Goal: Information Seeking & Learning: Find specific fact

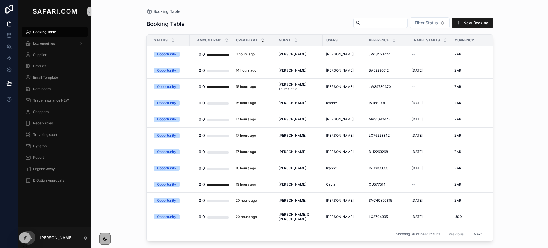
paste input "**********"
click at [360, 23] on input "scrollable content" at bounding box center [383, 23] width 47 height 8
type input "**********"
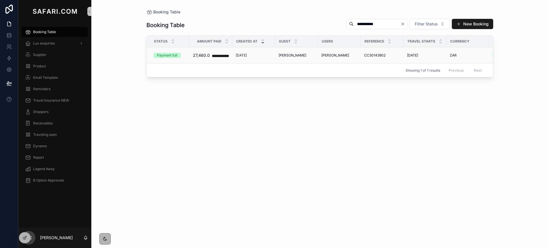
click at [294, 55] on span "[PERSON_NAME]" at bounding box center [293, 55] width 28 height 5
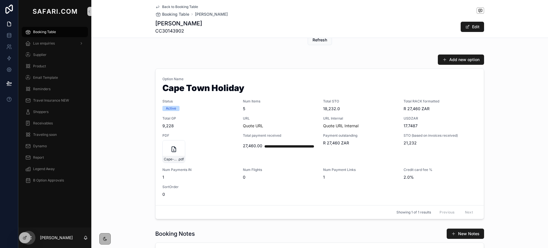
scroll to position [258, 0]
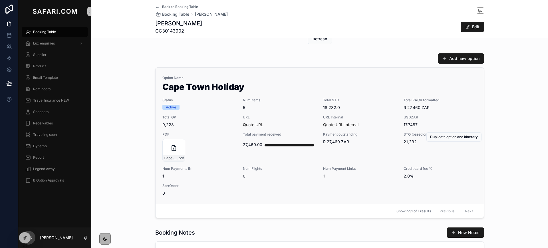
click at [288, 108] on span "5" at bounding box center [280, 108] width 74 height 6
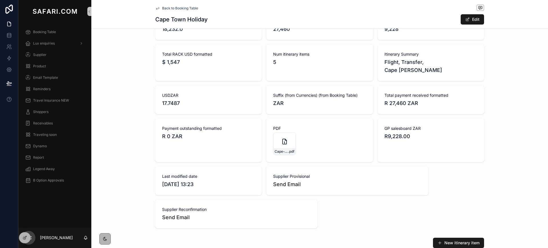
scroll to position [289, 0]
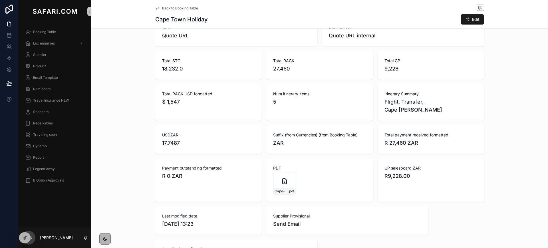
click at [158, 9] on link "Back to Booking Table" at bounding box center [176, 8] width 43 height 5
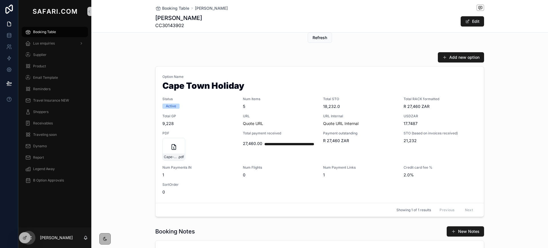
scroll to position [241, 0]
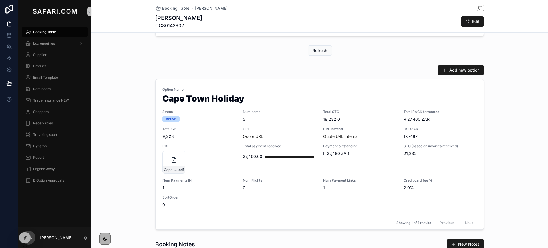
click at [171, 26] on span "CC30143902" at bounding box center [178, 25] width 47 height 7
copy span "CC30143902"
click at [205, 129] on span "Total GP" at bounding box center [199, 129] width 74 height 5
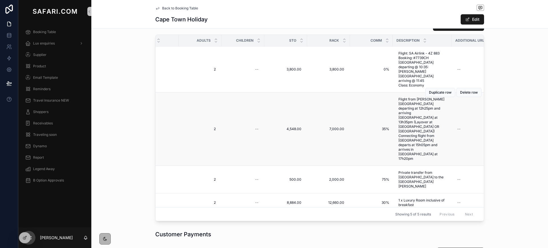
scroll to position [546, 0]
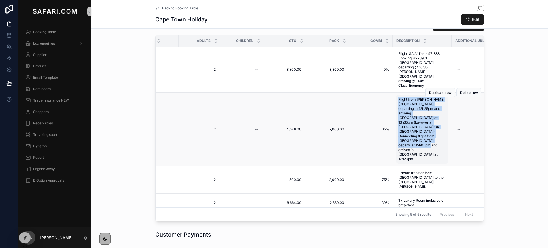
drag, startPoint x: 391, startPoint y: 82, endPoint x: 421, endPoint y: 124, distance: 52.2
click at [421, 124] on div "Flight from Richards Bay departing at 12h25pm and arriving Johannesburg at 13h3…" at bounding box center [422, 129] width 52 height 68
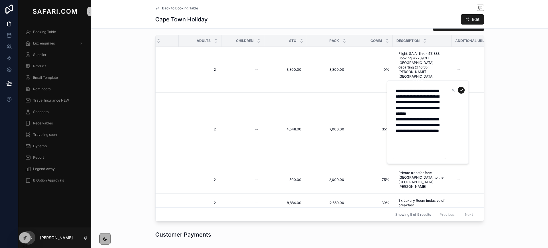
drag, startPoint x: 396, startPoint y: 90, endPoint x: 431, endPoint y: 154, distance: 71.9
click at [431, 154] on textarea "**********" at bounding box center [419, 122] width 54 height 73
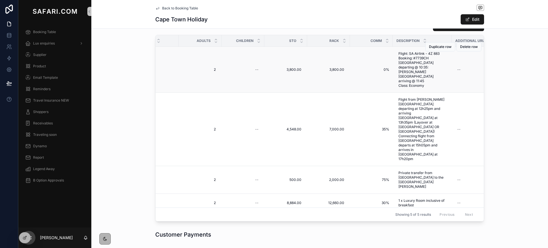
click at [221, 68] on td "--" at bounding box center [242, 70] width 43 height 46
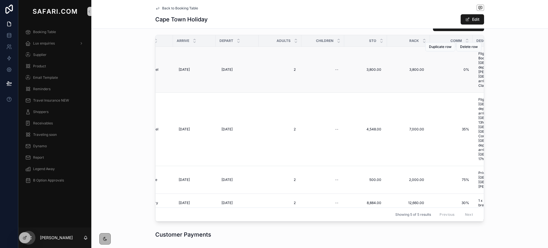
scroll to position [0, 97]
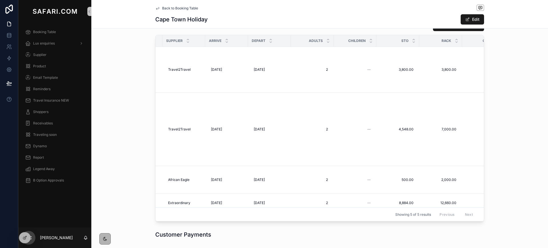
click at [156, 6] on icon "scrollable content" at bounding box center [157, 8] width 5 height 5
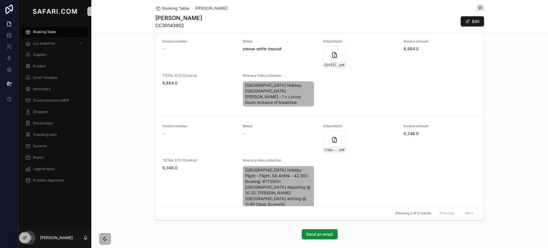
scroll to position [3, 0]
click at [323, 132] on div "Copy-of--Travel-2-Travel-Proforma-tax-invoice-.-Summerlin .pdf" at bounding box center [334, 142] width 23 height 23
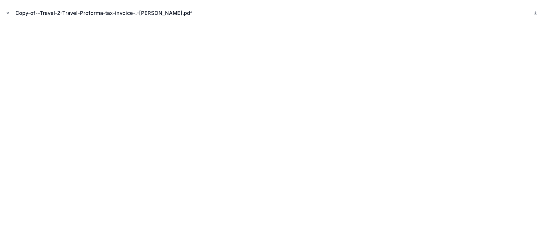
click at [9, 12] on icon "Close modal" at bounding box center [8, 13] width 2 height 2
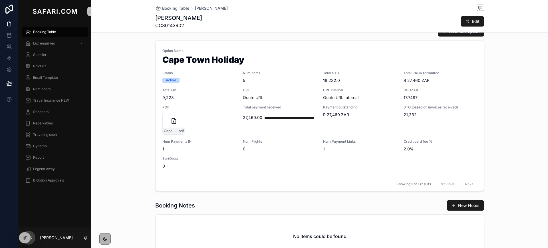
scroll to position [279, 0]
click at [209, 92] on span "Total GP" at bounding box center [199, 90] width 74 height 5
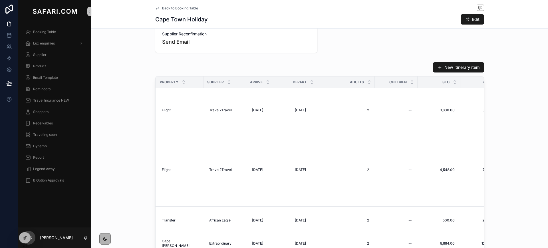
scroll to position [1, 56]
click at [156, 8] on icon "scrollable content" at bounding box center [157, 8] width 3 height 2
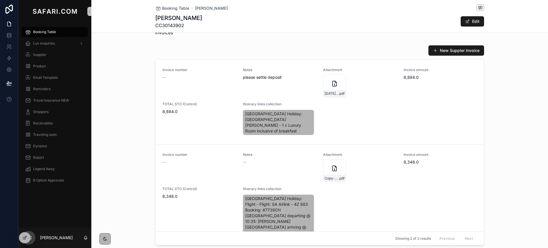
scroll to position [787, 0]
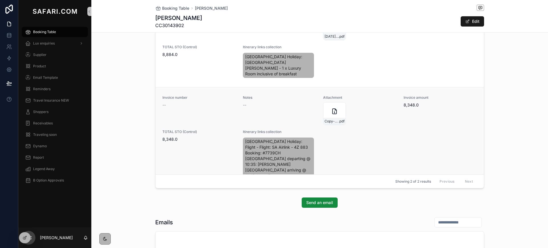
click at [380, 142] on div "Invoice number -- Notes -- Attachment Copy-of--Travel-2-Travel-Proforma-tax-inv…" at bounding box center [319, 138] width 314 height 86
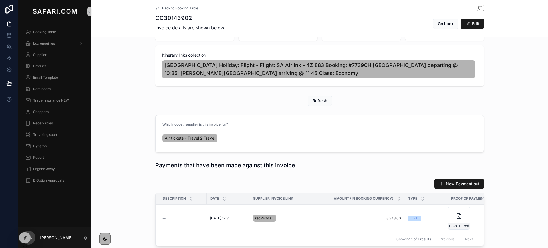
scroll to position [157, 0]
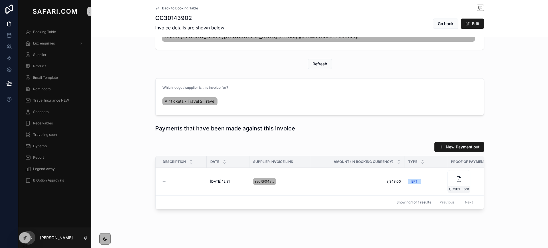
click at [156, 8] on icon "scrollable content" at bounding box center [157, 8] width 5 height 5
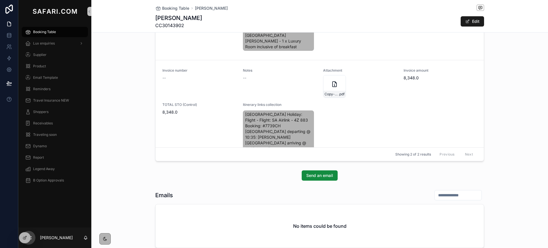
scroll to position [768, 0]
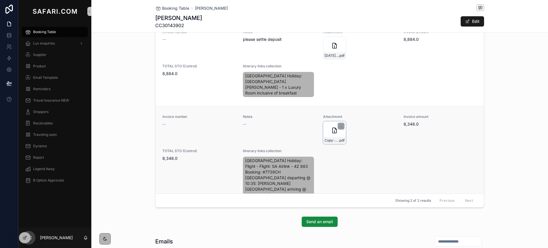
click at [323, 128] on div "Copy-of--Travel-2-Travel-Proforma-tax-invoice-.-Summerlin .pdf" at bounding box center [334, 132] width 23 height 23
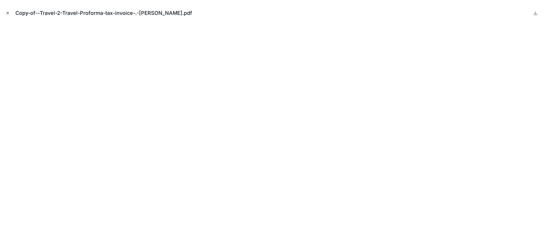
click at [8, 13] on icon "Close modal" at bounding box center [8, 13] width 4 height 4
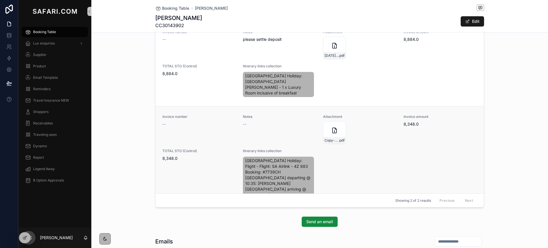
scroll to position [3, 0]
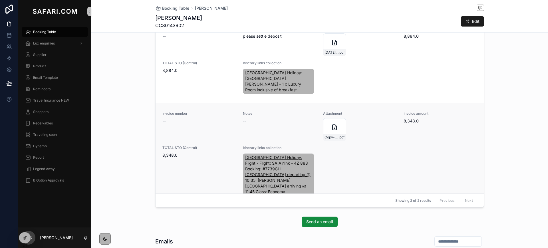
click at [259, 161] on span "[GEOGRAPHIC_DATA] Holiday: Flight - Flight: SA Airlink - 4Z 883 Booking: #7739C…" at bounding box center [278, 175] width 67 height 40
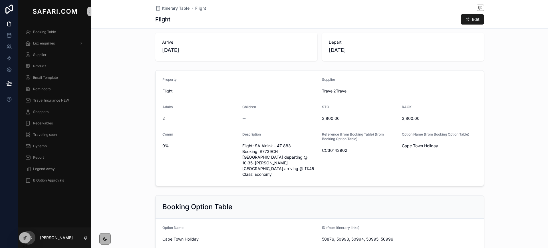
scroll to position [13, 0]
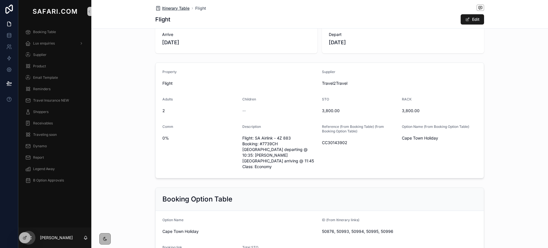
click at [157, 9] on icon "scrollable content" at bounding box center [158, 8] width 6 height 6
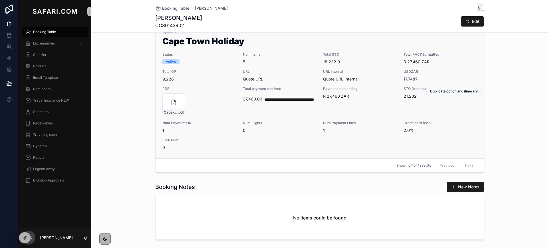
scroll to position [298, 0]
click at [211, 92] on div "PDF Cape-Town-Holiday .pdf" at bounding box center [199, 102] width 74 height 30
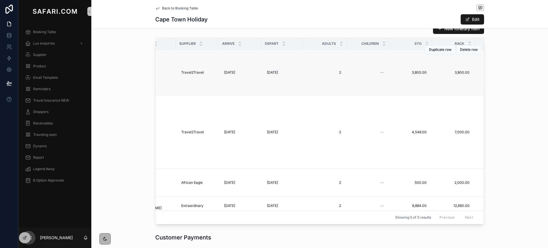
scroll to position [0, 81]
click at [155, 9] on icon "scrollable content" at bounding box center [157, 8] width 5 height 5
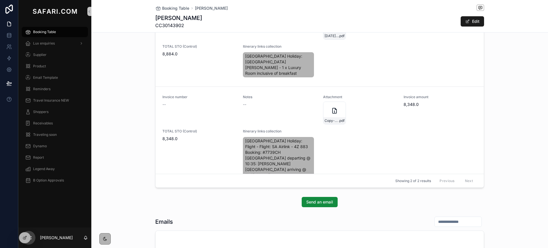
scroll to position [808, 0]
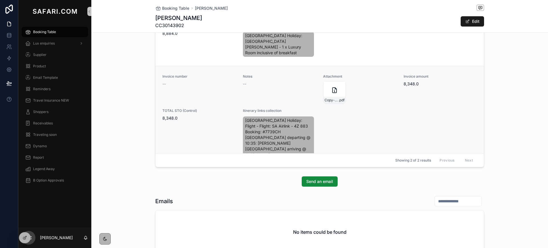
click at [376, 125] on div "Invoice number -- Notes -- Attachment Copy-of--Travel-2-Travel-Proforma-tax-inv…" at bounding box center [319, 117] width 314 height 86
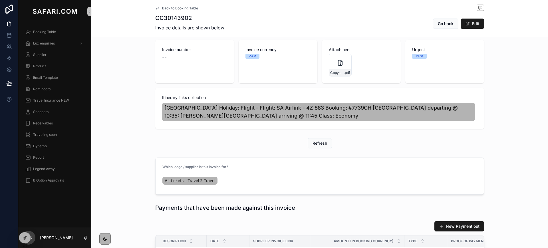
scroll to position [157, 0]
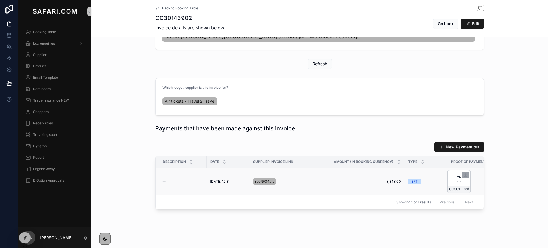
click at [455, 177] on icon "scrollable content" at bounding box center [458, 179] width 7 height 7
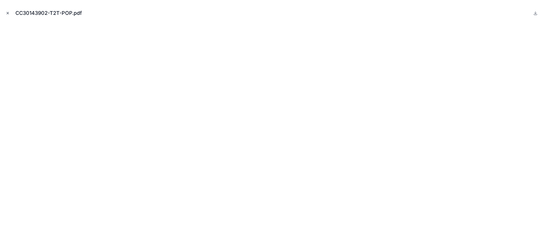
click at [7, 14] on icon "Close modal" at bounding box center [8, 13] width 4 height 4
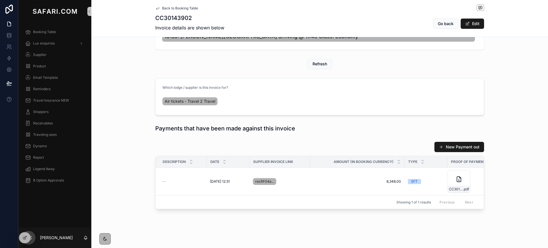
click at [155, 8] on icon "scrollable content" at bounding box center [157, 8] width 5 height 5
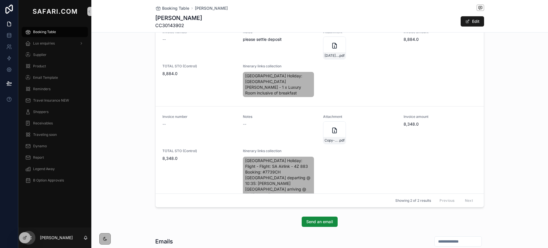
scroll to position [769, 0]
click at [323, 128] on div "Copy-of--Travel-2-Travel-Proforma-tax-invoice-.-Summerlin .pdf" at bounding box center [334, 132] width 23 height 23
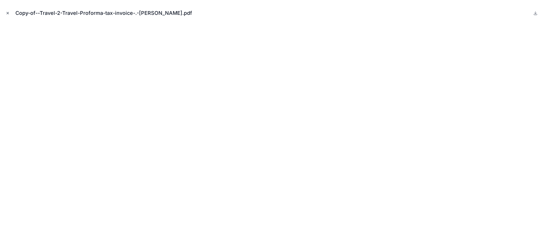
click at [7, 11] on icon "Close modal" at bounding box center [8, 13] width 4 height 4
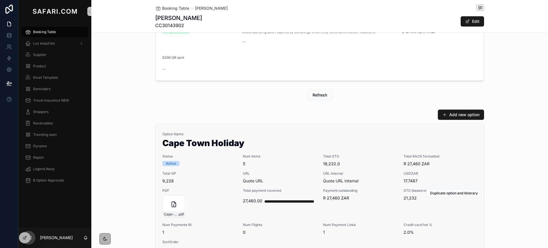
scroll to position [197, 0]
click at [303, 165] on span "5" at bounding box center [280, 163] width 74 height 6
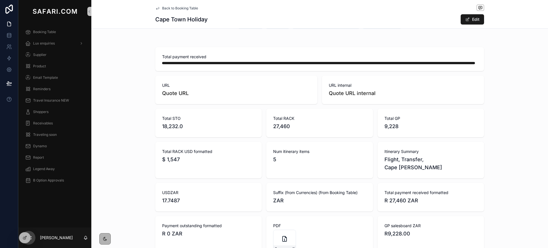
scroll to position [230, 0]
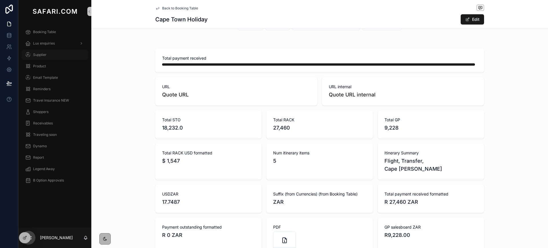
click at [40, 55] on span "Supplier" at bounding box center [39, 55] width 13 height 5
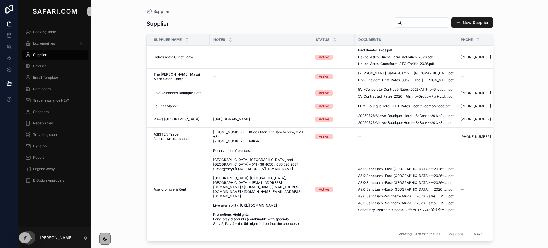
click at [402, 21] on input "scrollable content" at bounding box center [425, 23] width 47 height 8
type input "**********"
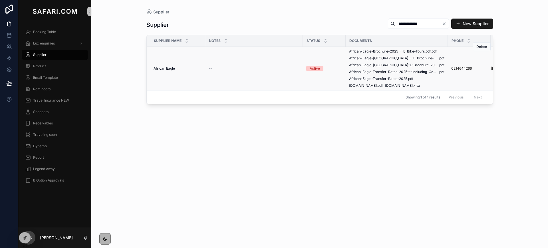
click at [162, 68] on span "African Eagle" at bounding box center [164, 68] width 21 height 5
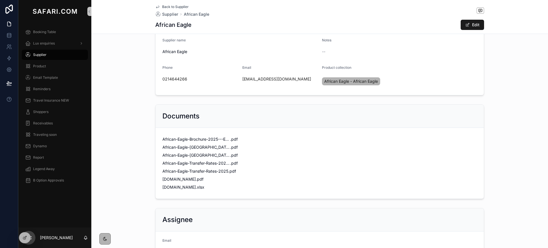
scroll to position [65, 0]
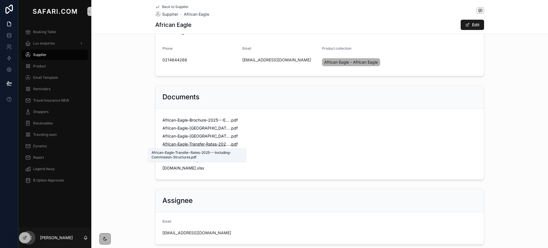
click at [201, 144] on span "African-Eagle-Transfer-Rates-2025---Including-Commission-Structures" at bounding box center [196, 144] width 68 height 6
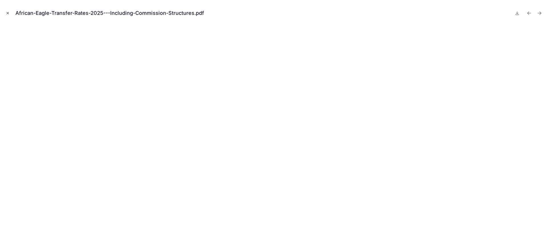
click at [6, 13] on icon "Close modal" at bounding box center [8, 13] width 4 height 4
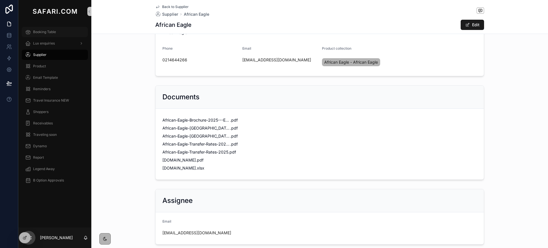
click at [43, 31] on span "Booking Table" at bounding box center [44, 32] width 23 height 5
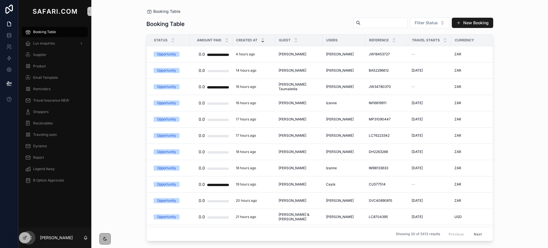
click at [360, 20] on input "scrollable content" at bounding box center [383, 23] width 47 height 8
paste input "**********"
type input "**********"
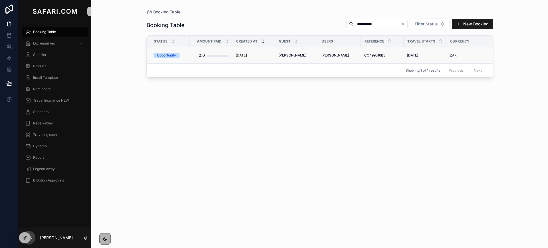
click at [279, 55] on span "Benedetta Schiavi" at bounding box center [293, 55] width 28 height 5
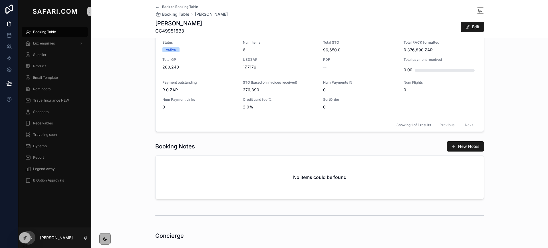
scroll to position [279, 0]
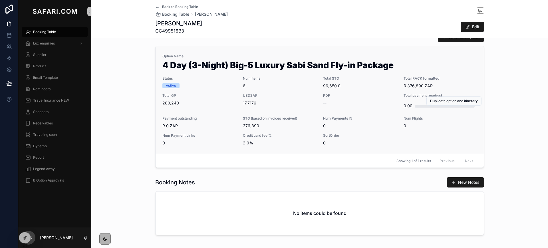
click at [283, 97] on span "USDZAR" at bounding box center [280, 95] width 74 height 5
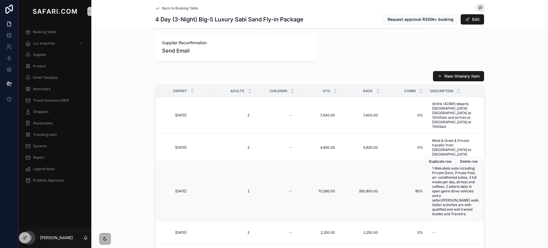
scroll to position [0, 177]
click at [360, 189] on span "350,800.00" at bounding box center [360, 191] width 31 height 5
click at [351, 187] on input "**********" at bounding box center [371, 188] width 54 height 8
type input "**********"
click at [411, 189] on icon "scrollable content" at bounding box center [412, 187] width 5 height 5
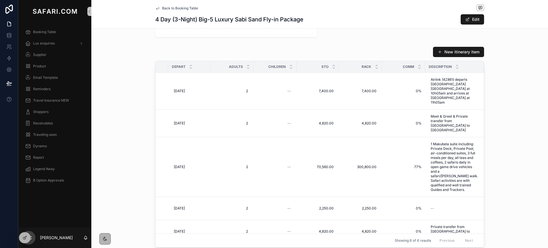
scroll to position [399, 0]
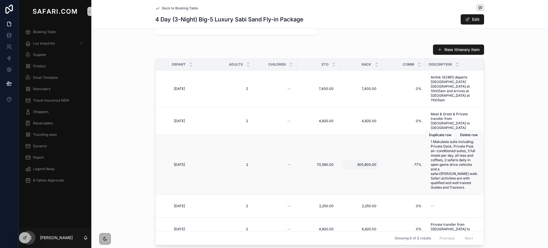
click at [359, 162] on span "300,800.00" at bounding box center [360, 164] width 31 height 5
click at [351, 161] on input "**********" at bounding box center [371, 162] width 54 height 8
type input "**********"
click at [413, 161] on icon "scrollable content" at bounding box center [412, 161] width 5 height 5
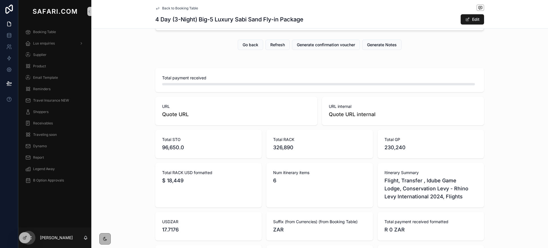
scroll to position [0, 0]
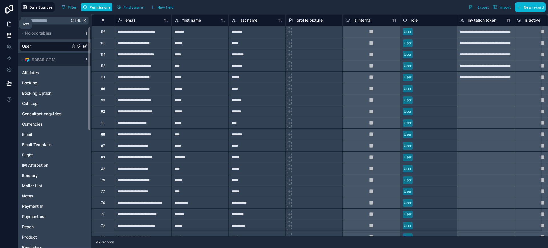
click at [12, 23] on icon at bounding box center [9, 24] width 6 height 6
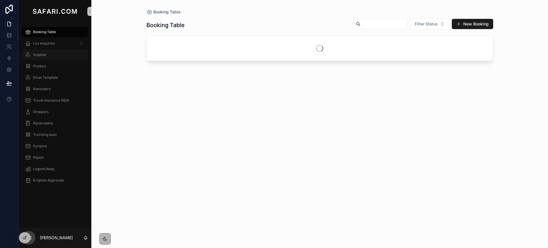
click at [47, 57] on div "Supplier" at bounding box center [54, 54] width 59 height 9
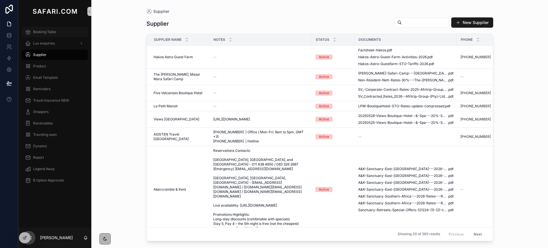
click at [49, 32] on span "Booking Table" at bounding box center [44, 32] width 23 height 5
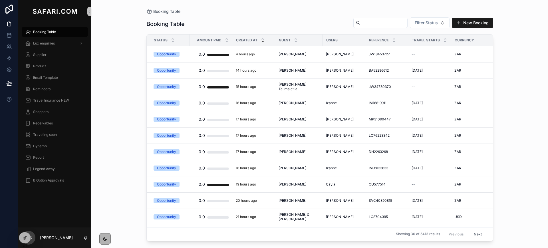
click at [378, 24] on input "scrollable content" at bounding box center [383, 23] width 47 height 8
paste input "**********"
type input "**********"
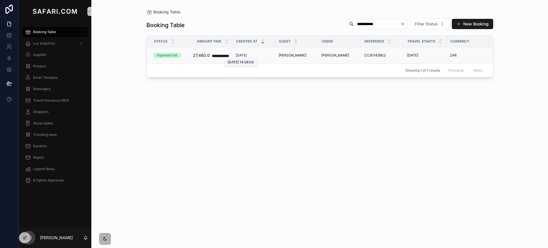
click at [247, 56] on p "[DATE]" at bounding box center [241, 55] width 11 height 5
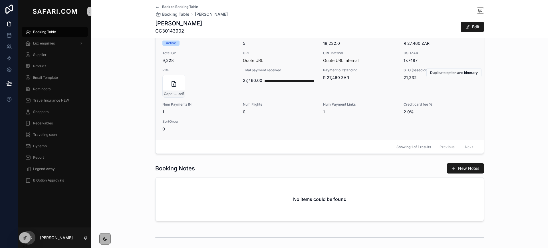
scroll to position [318, 0]
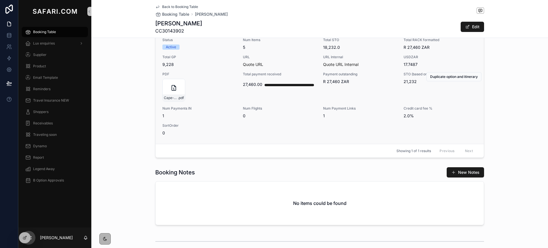
click at [293, 64] on span "Quote URL" at bounding box center [280, 65] width 74 height 6
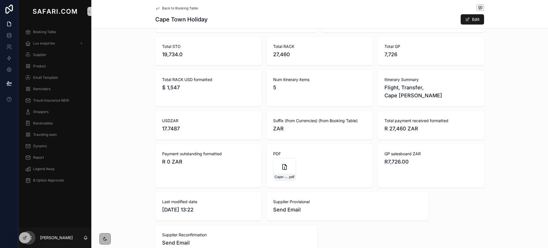
scroll to position [303, 0]
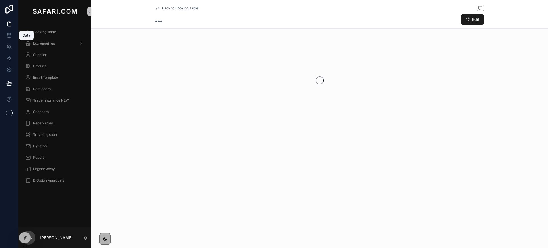
click at [8, 35] on icon at bounding box center [9, 36] width 6 height 6
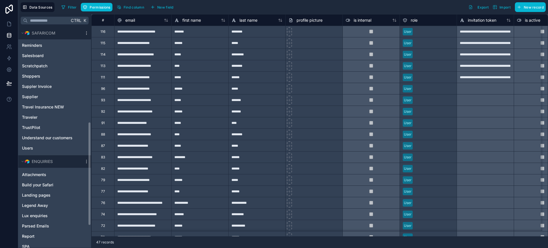
scroll to position [202, 0]
click at [28, 147] on span "Users" at bounding box center [27, 148] width 11 height 6
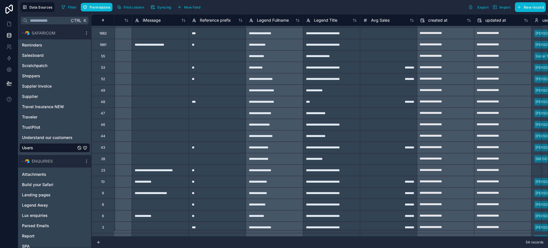
scroll to position [398, 839]
click at [369, 146] on div "*******" at bounding box center [388, 146] width 57 height 11
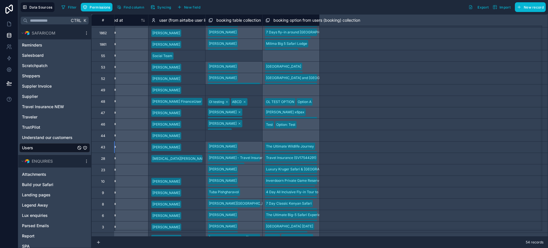
scroll to position [398, 913]
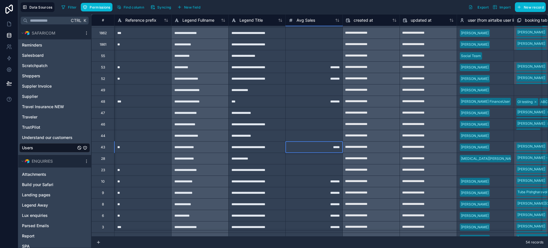
type input "******"
click at [332, 136] on div at bounding box center [313, 135] width 57 height 11
click at [299, 146] on div "*******" at bounding box center [313, 146] width 57 height 11
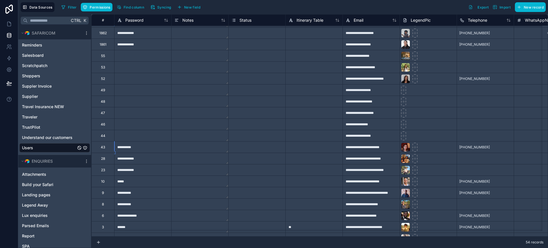
scroll to position [398, 0]
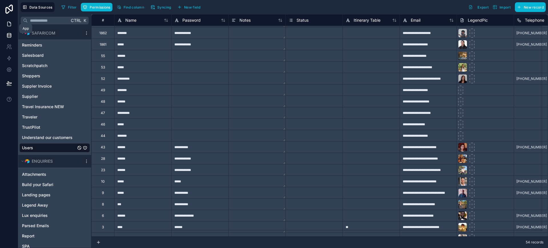
click at [9, 24] on icon at bounding box center [9, 24] width 6 height 6
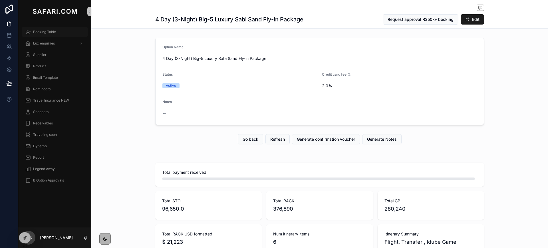
click at [43, 31] on span "Booking Table" at bounding box center [44, 32] width 23 height 5
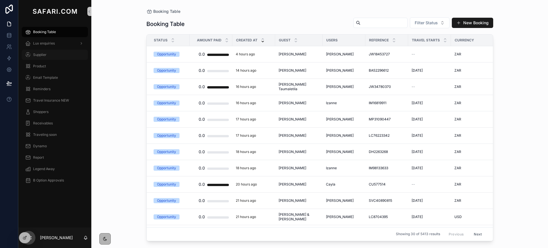
click at [43, 54] on span "Supplier" at bounding box center [39, 55] width 13 height 5
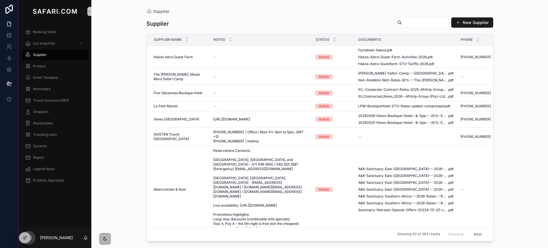
click at [402, 23] on input "scrollable content" at bounding box center [425, 23] width 47 height 8
type input "**********"
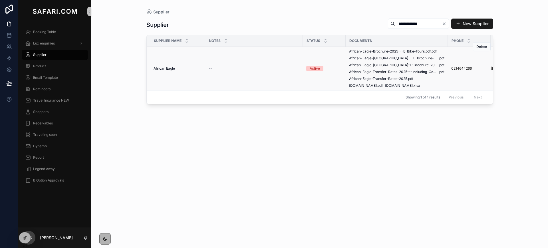
click at [168, 71] on td "African Eagle African Eagle" at bounding box center [176, 69] width 58 height 44
click at [162, 67] on span "African Eagle" at bounding box center [164, 68] width 21 height 5
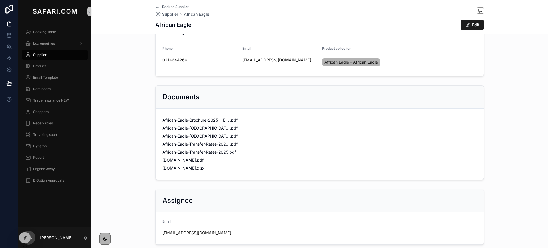
scroll to position [66, 0]
click at [171, 160] on span "Safari.com" at bounding box center [178, 160] width 33 height 6
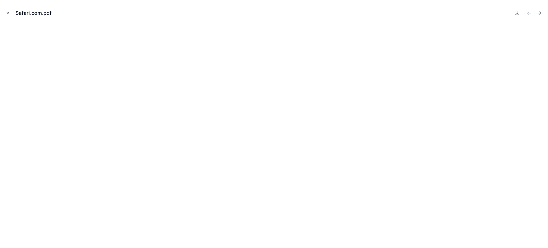
click at [9, 13] on icon "Close modal" at bounding box center [8, 13] width 4 height 4
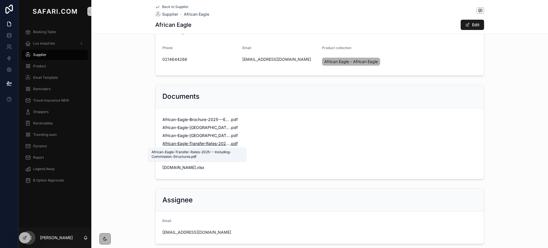
click at [203, 144] on span "African-Eagle-Transfer-Rates-2025---Including-Commission-Structures" at bounding box center [196, 144] width 68 height 6
